Goal: Navigation & Orientation: Find specific page/section

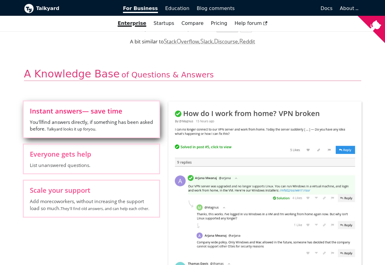
scroll to position [219, 0]
